Goal: Task Accomplishment & Management: Manage account settings

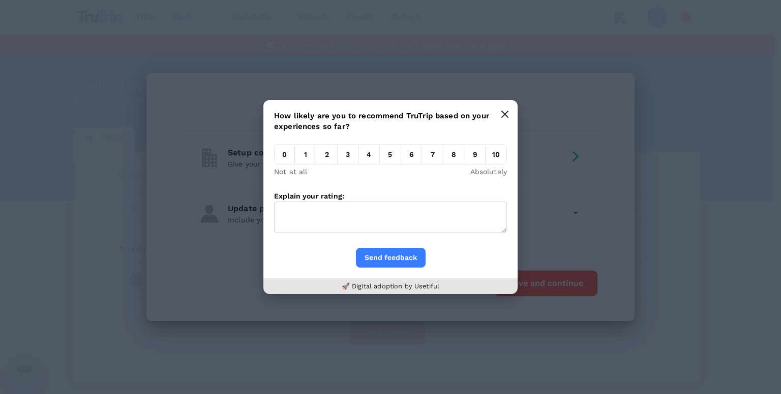
click at [502, 110] on button "button" at bounding box center [505, 114] width 20 height 20
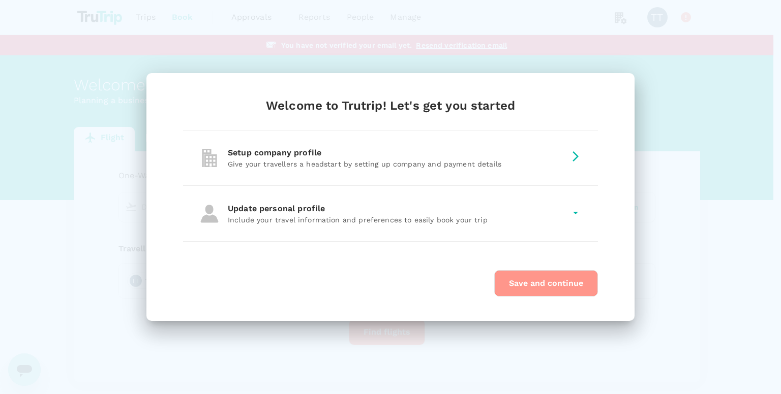
click at [554, 276] on button "Save and continue" at bounding box center [546, 283] width 104 height 26
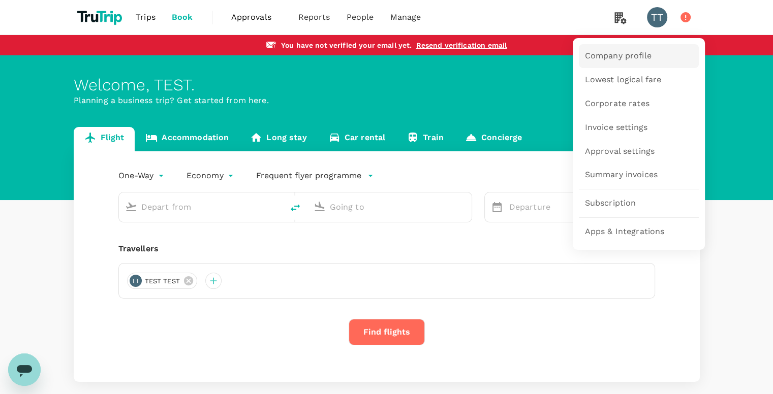
click at [613, 55] on span "Company profile" at bounding box center [618, 56] width 67 height 12
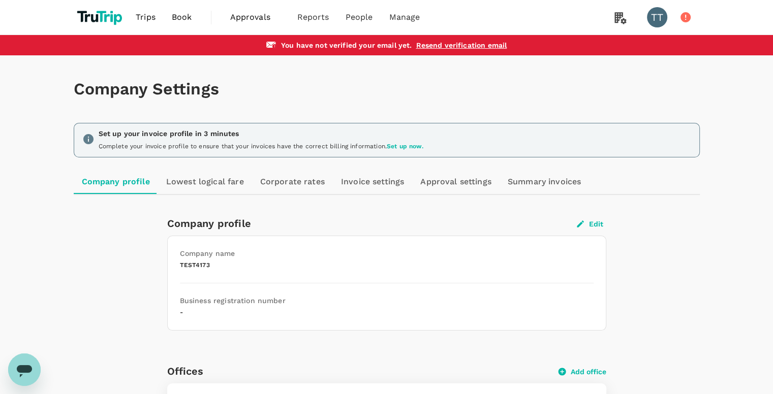
click at [439, 186] on link "Approval settings" at bounding box center [455, 182] width 87 height 24
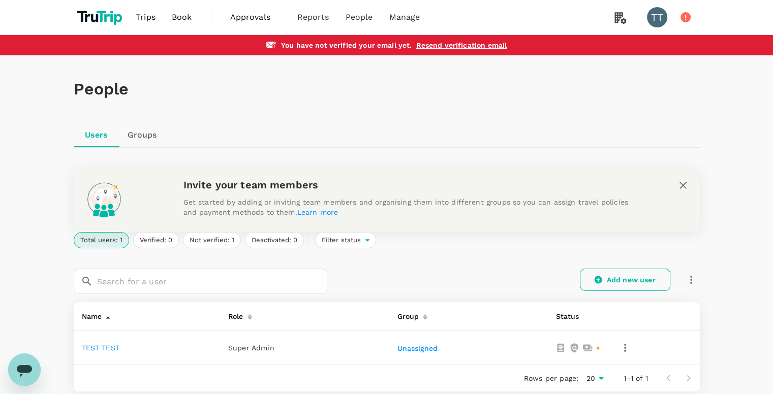
click at [598, 220] on div "Invite your team members Get started by adding or inviting team members and org…" at bounding box center [387, 201] width 626 height 64
click at [623, 280] on link "Add new user" at bounding box center [625, 280] width 90 height 22
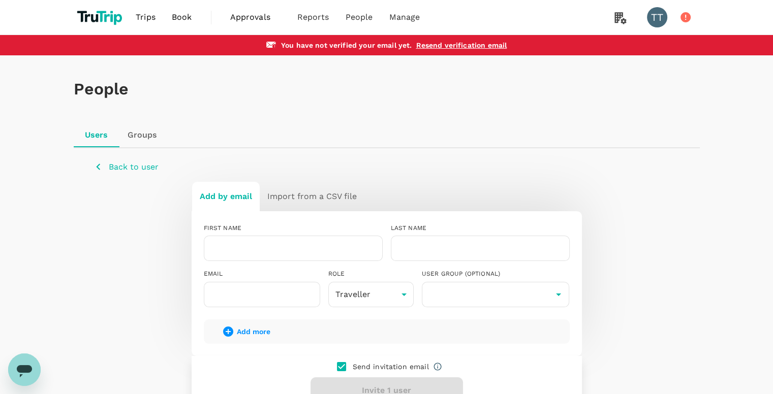
scroll to position [115, 0]
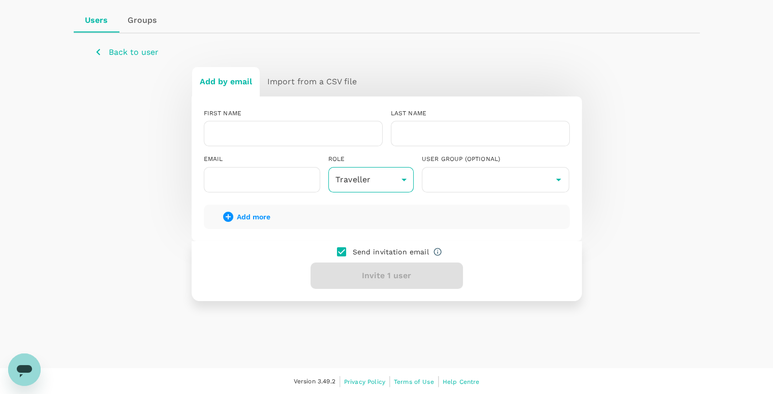
click at [402, 181] on body "Trips Book Approvals 0 Reports People Manage TT You have not verified your emai…" at bounding box center [386, 140] width 773 height 510
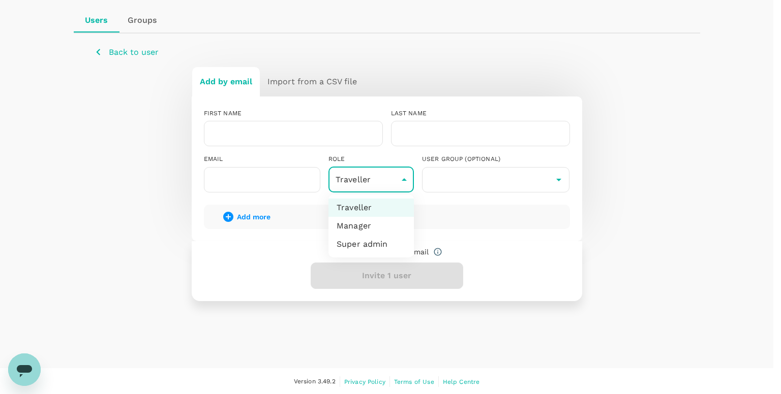
drag, startPoint x: 464, startPoint y: 241, endPoint x: 459, endPoint y: 233, distance: 9.2
click at [464, 241] on div at bounding box center [390, 197] width 781 height 394
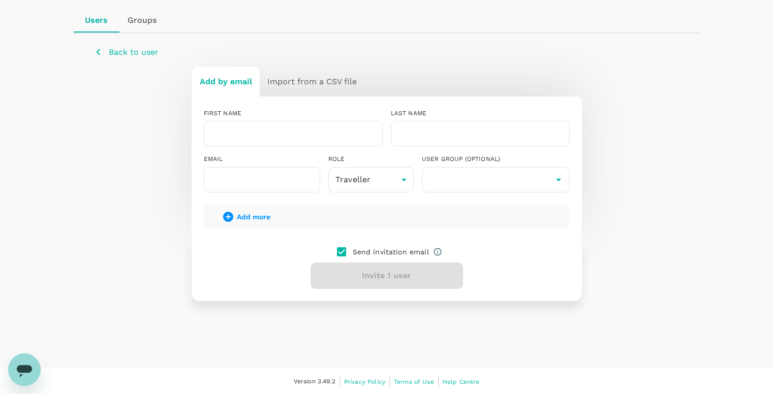
click at [1, 68] on div "People Users Groups Back to user Add by email Import from a CSV file FIRST NAME…" at bounding box center [386, 155] width 773 height 428
